Goal: Obtain resource: Obtain resource

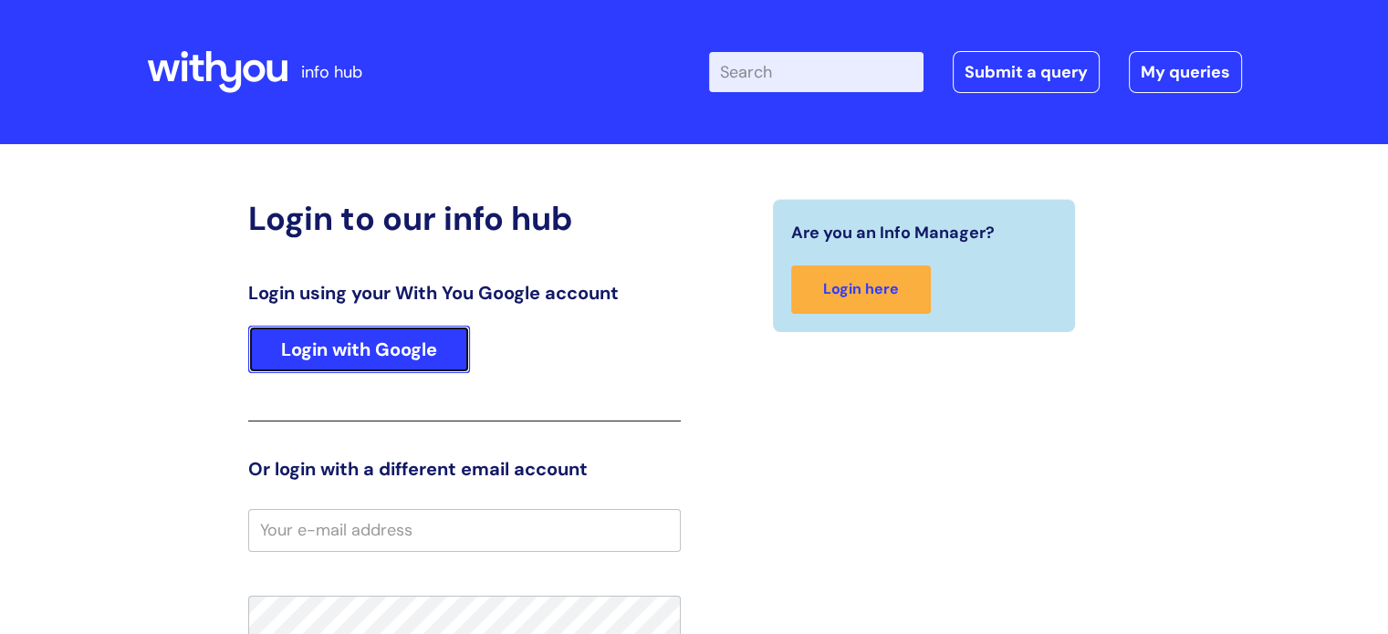
click at [398, 362] on link "Login with Google" at bounding box center [359, 349] width 222 height 47
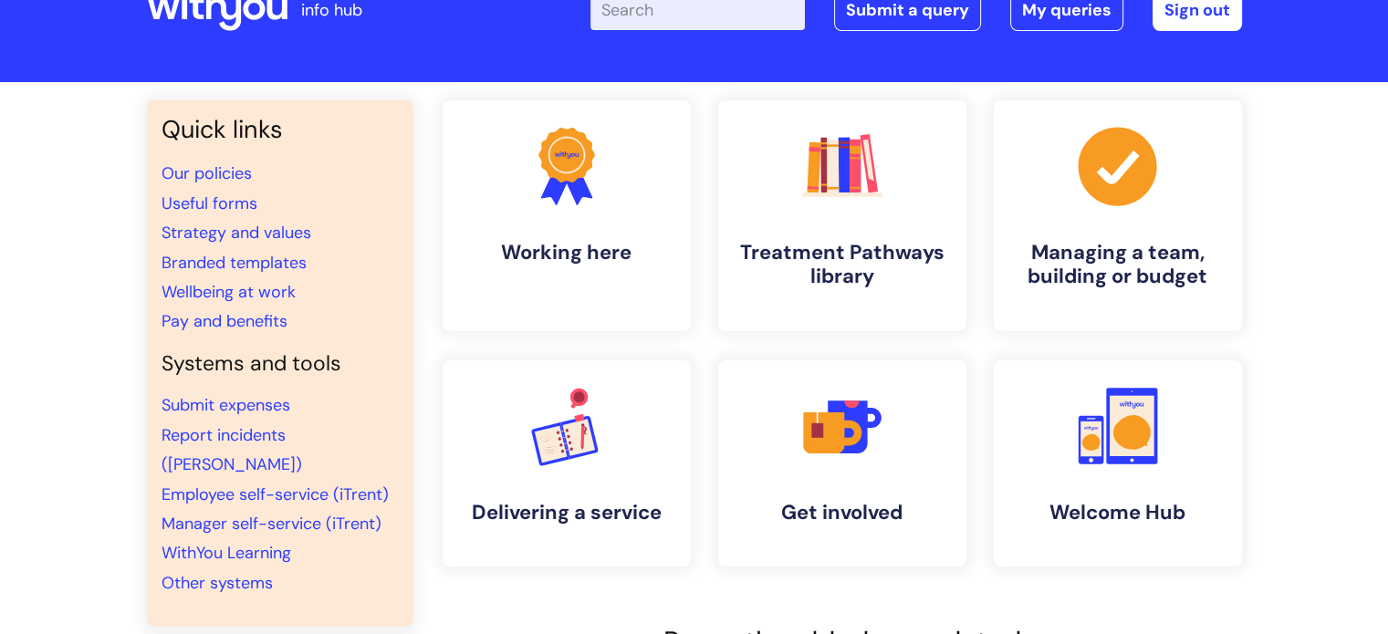
scroll to position [91, 0]
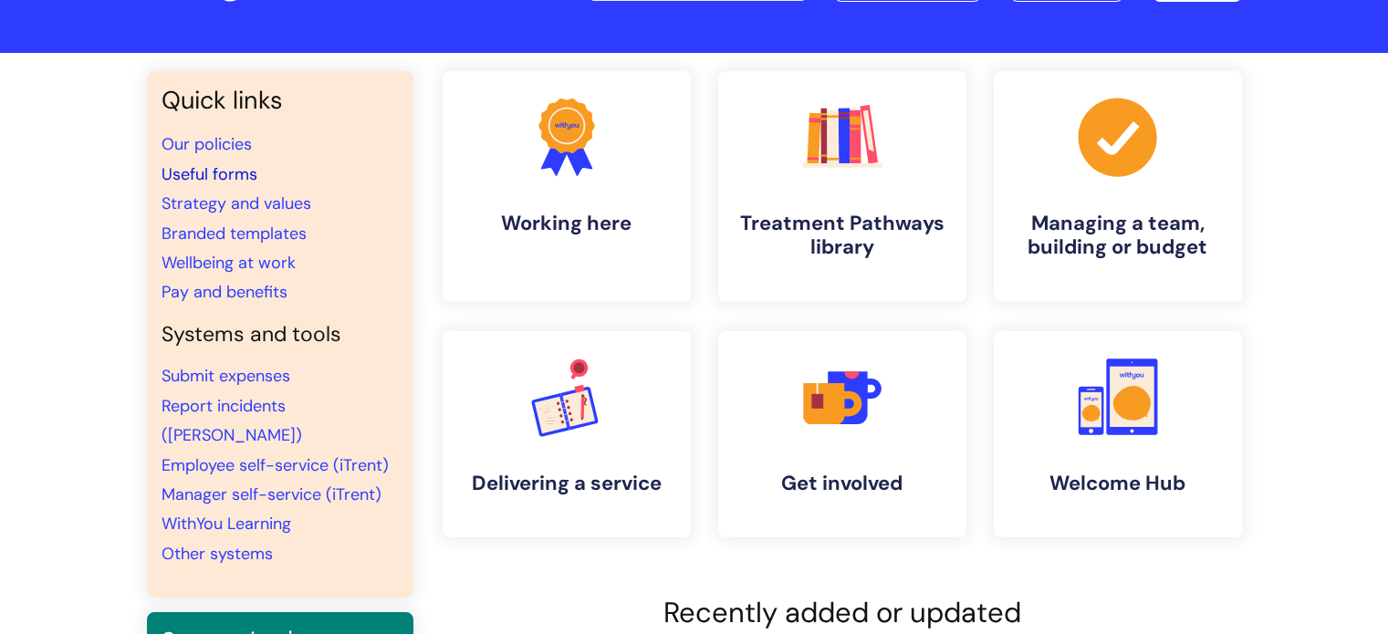
click at [218, 178] on link "Useful forms" at bounding box center [210, 174] width 96 height 22
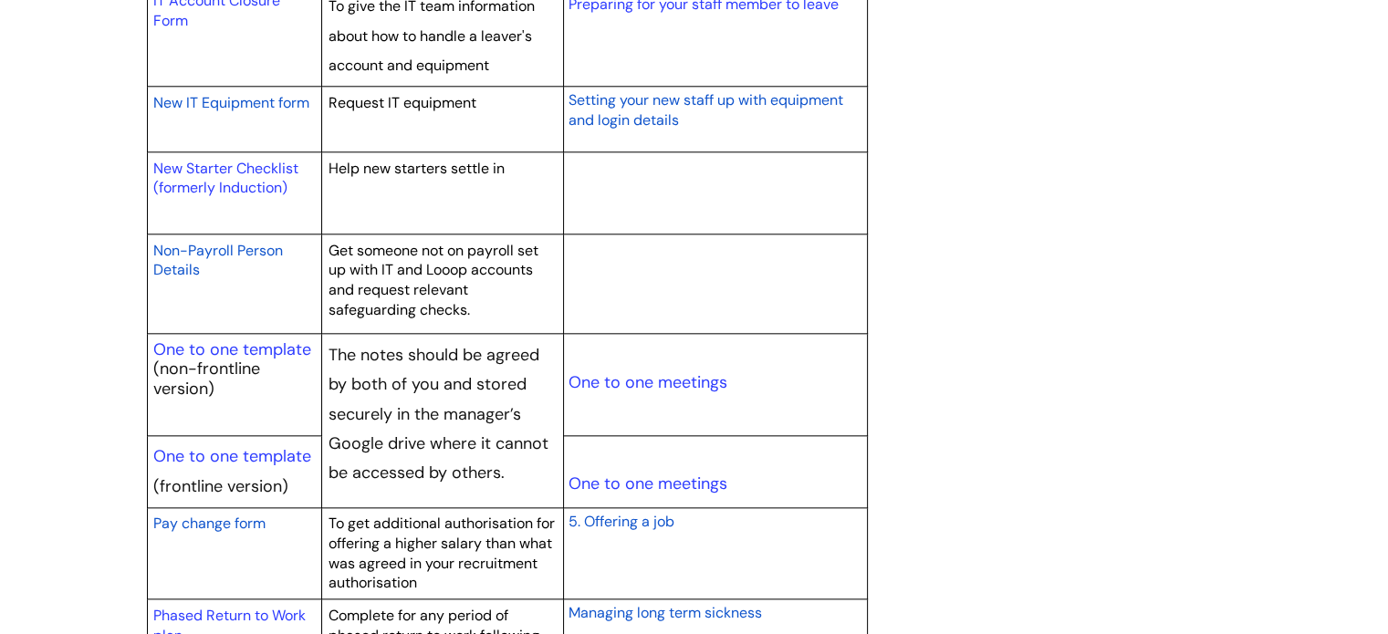
scroll to position [2008, 0]
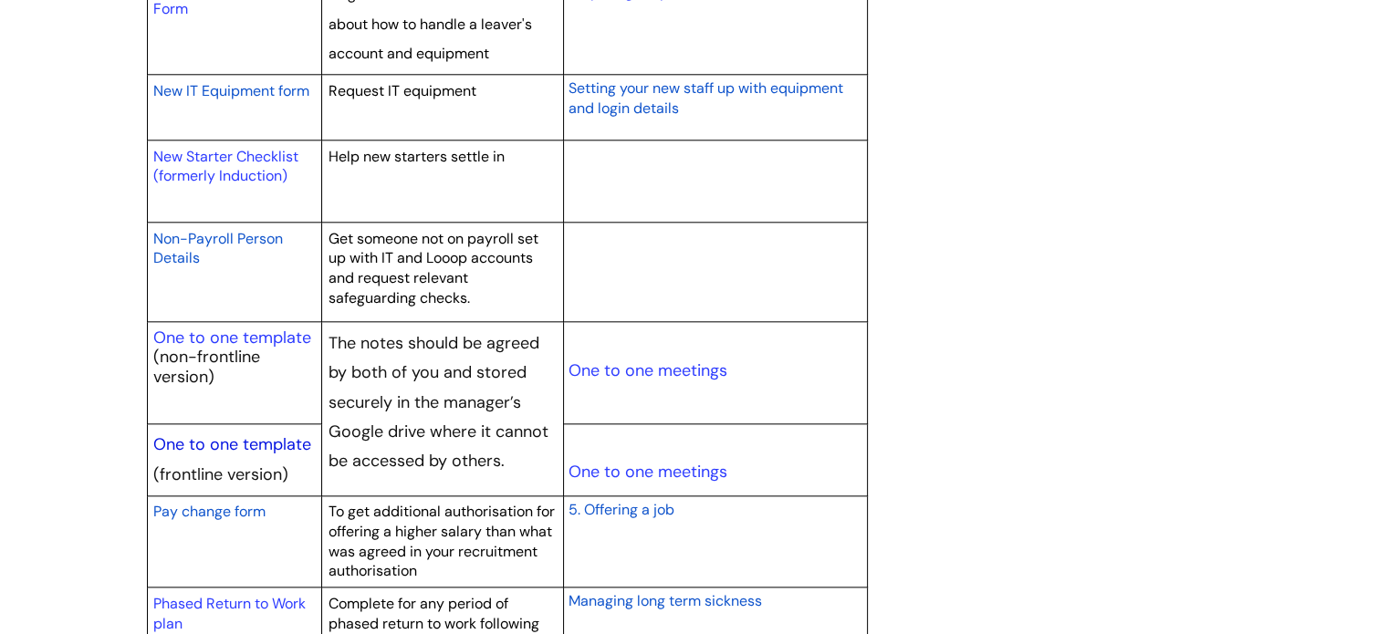
click at [240, 443] on link "One to one template" at bounding box center [232, 445] width 158 height 22
